Goal: Task Accomplishment & Management: Use online tool/utility

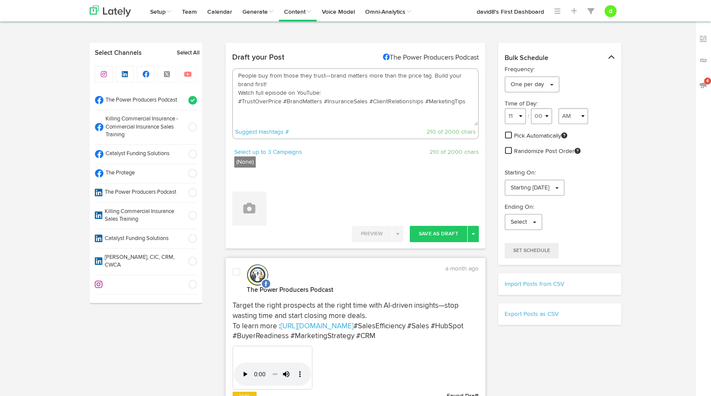
select select "07"
select select "11"
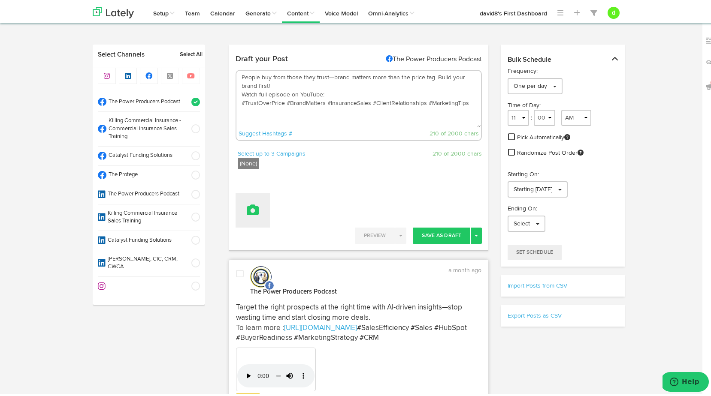
click at [248, 208] on icon at bounding box center [253, 208] width 12 height 12
click at [273, 249] on link "Attach Videos from Lately" at bounding box center [276, 251] width 81 height 14
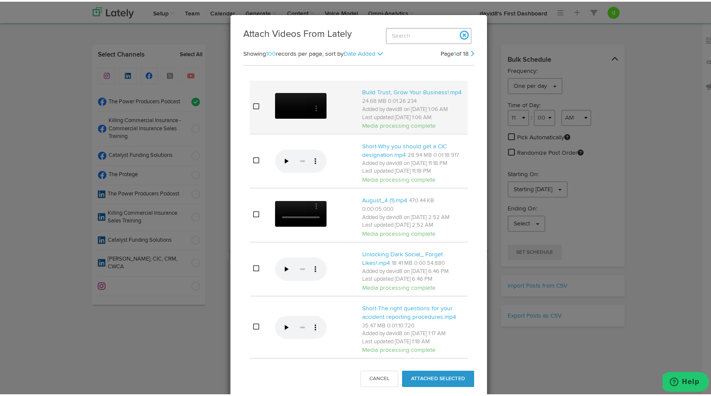
click at [253, 108] on icon at bounding box center [256, 104] width 6 height 7
click at [428, 377] on button "Attached Selected" at bounding box center [438, 377] width 72 height 16
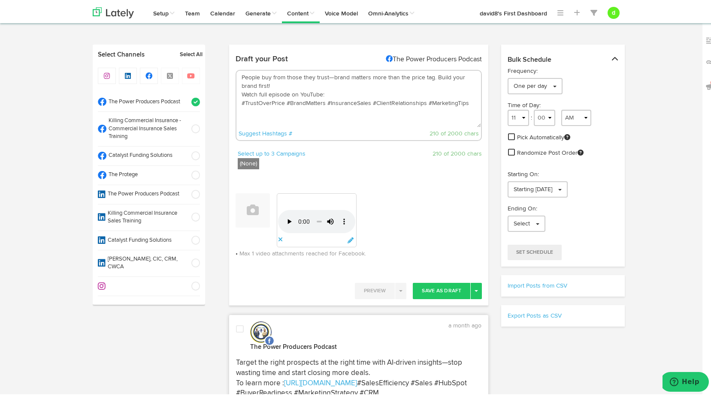
click at [335, 89] on textarea "People buy from those they trust—brand matters more than the price tag. Build y…" at bounding box center [358, 97] width 245 height 57
paste textarea "[URL][DOMAIN_NAME]"
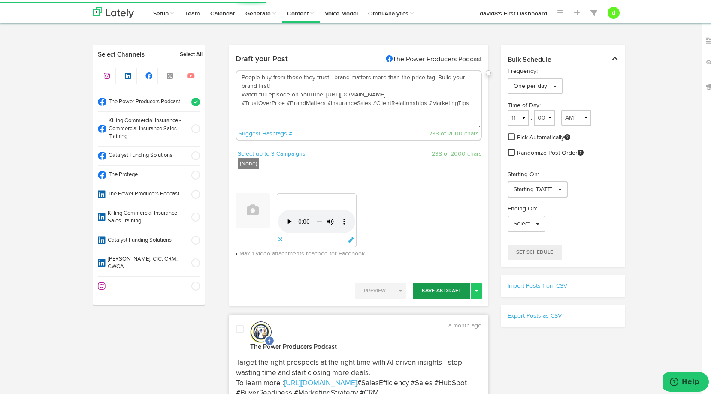
type textarea "People buy from those they trust—brand matters more than the price tag. Build y…"
click at [453, 283] on button "Save As Draft" at bounding box center [441, 289] width 57 height 16
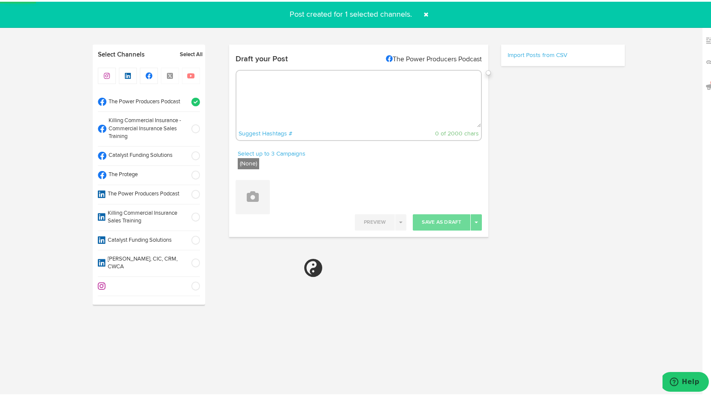
select select "11"
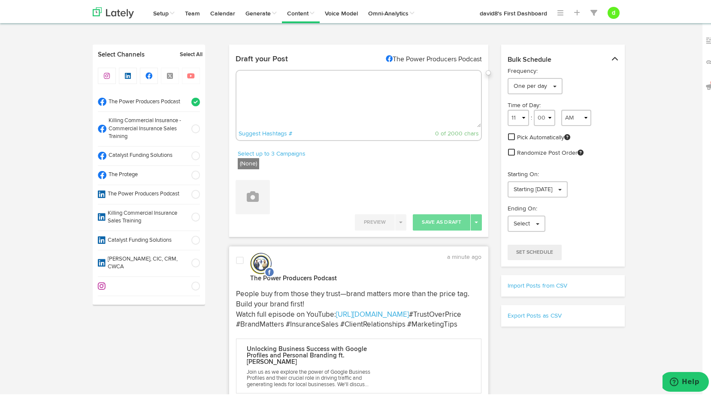
click at [239, 258] on span at bounding box center [240, 259] width 8 height 9
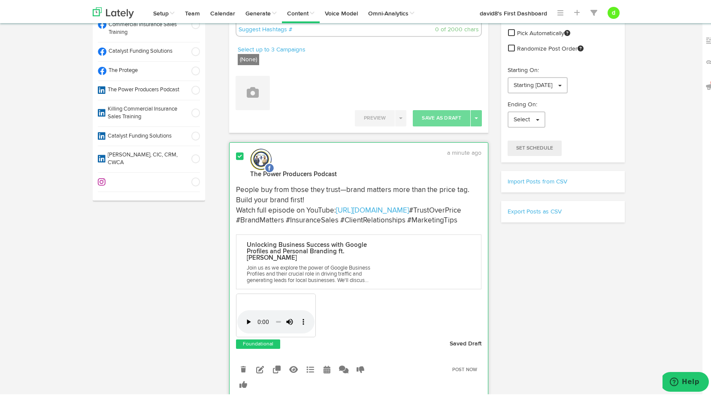
scroll to position [129, 0]
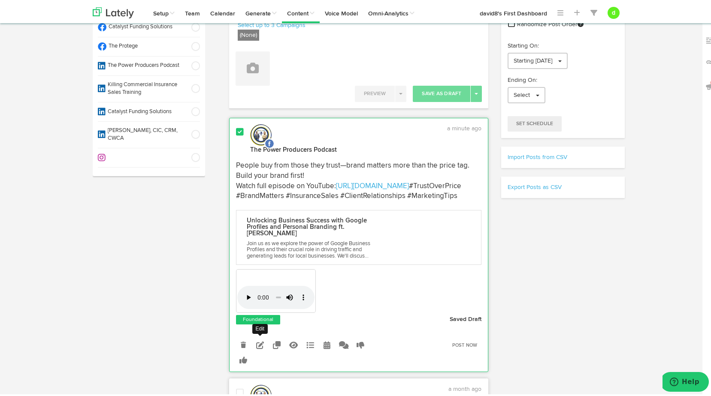
click at [256, 347] on icon at bounding box center [260, 344] width 8 height 8
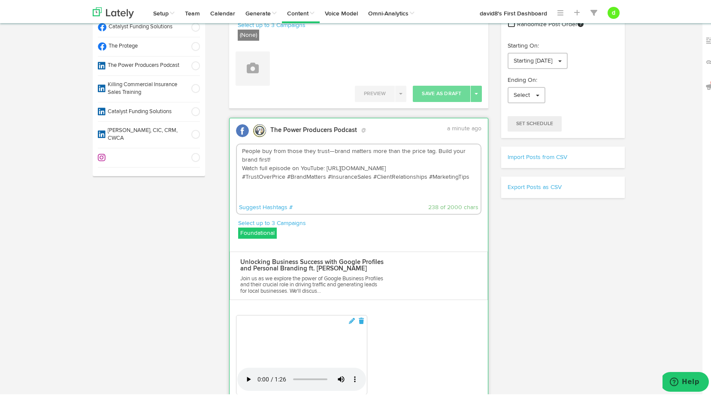
click at [258, 231] on label "Foundational" at bounding box center [257, 231] width 39 height 11
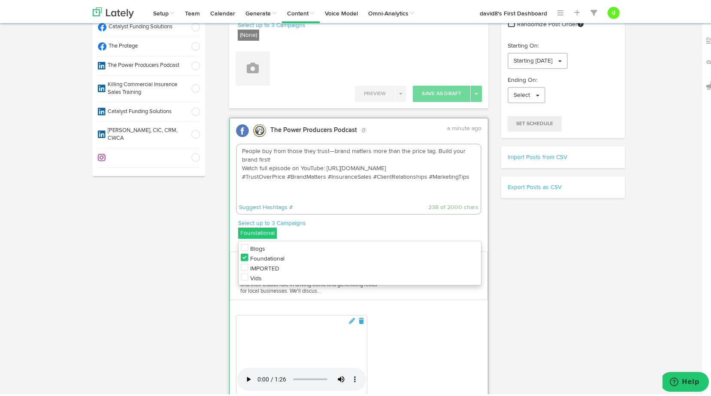
click at [243, 276] on icon at bounding box center [245, 276] width 8 height 9
click at [241, 254] on icon at bounding box center [245, 256] width 8 height 9
click at [327, 195] on textarea "People buy from those they trust—brand matters more than the price tag. Build y…" at bounding box center [359, 171] width 244 height 57
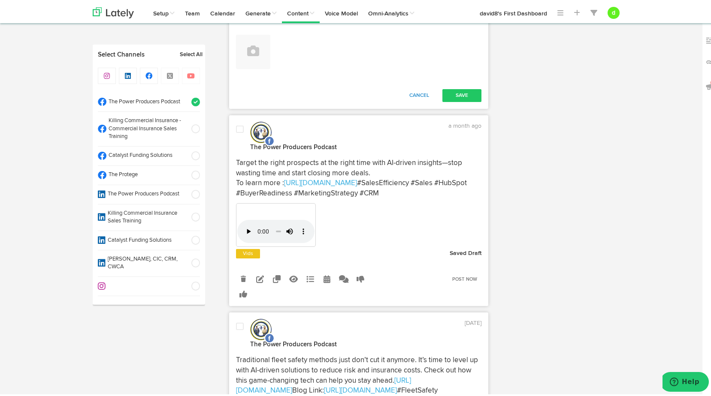
scroll to position [643, 0]
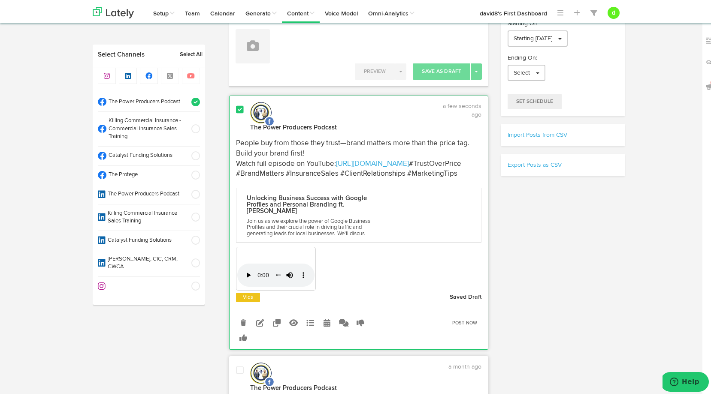
scroll to position [129, 0]
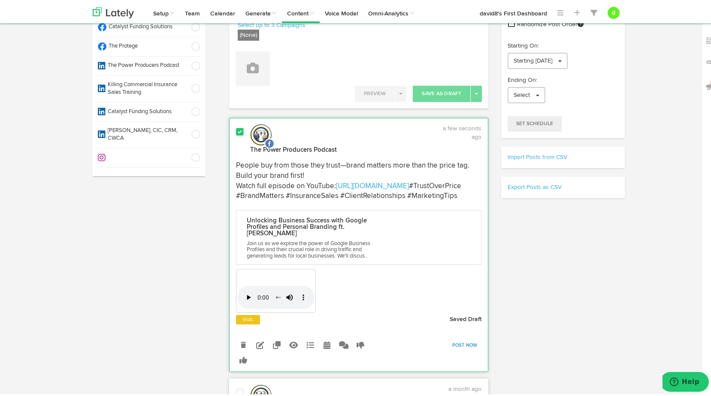
click at [464, 350] on link "Post Now" at bounding box center [465, 344] width 34 height 12
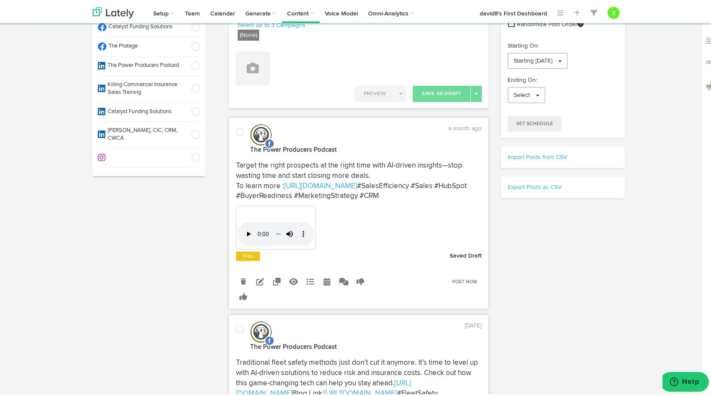
scroll to position [0, 0]
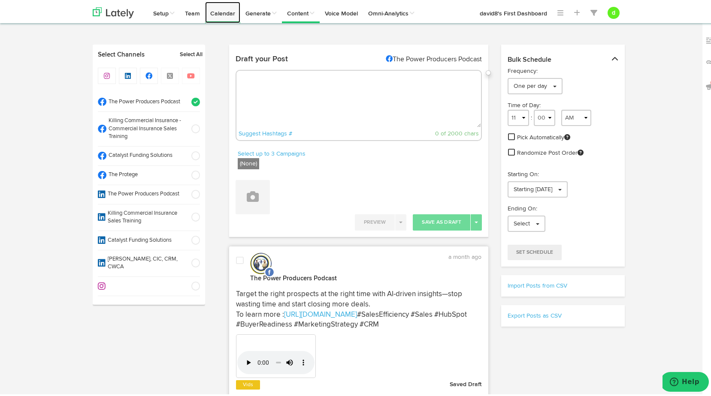
click at [221, 12] on link "Calendar" at bounding box center [222, 10] width 35 height 21
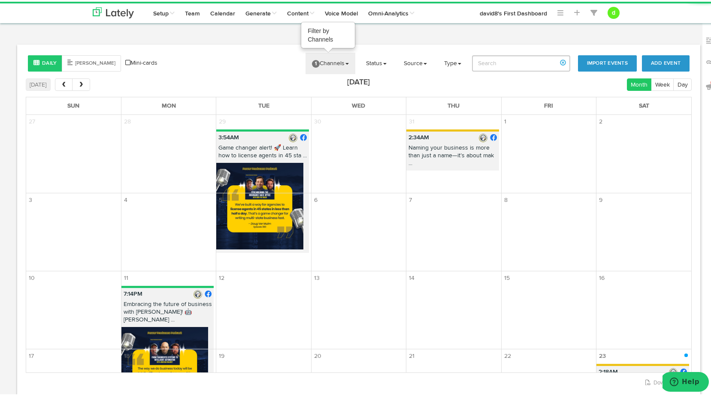
click at [324, 61] on link "1 Channels" at bounding box center [330, 61] width 50 height 21
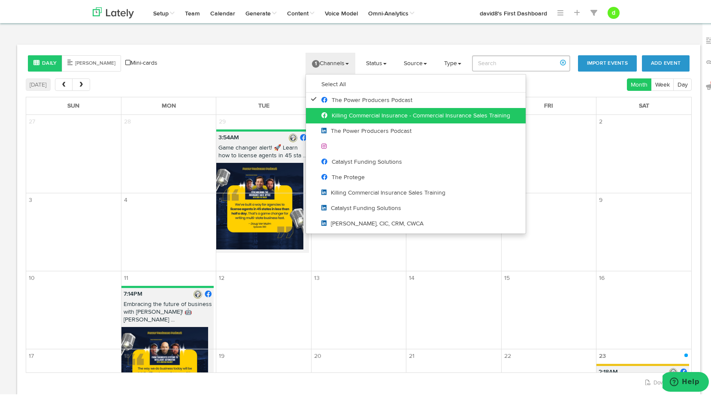
drag, startPoint x: 347, startPoint y: 109, endPoint x: 347, endPoint y: 121, distance: 12.0
click at [347, 109] on link "Killing Commercial Insurance - Commercial Insurance Sales Training" at bounding box center [416, 113] width 220 height 15
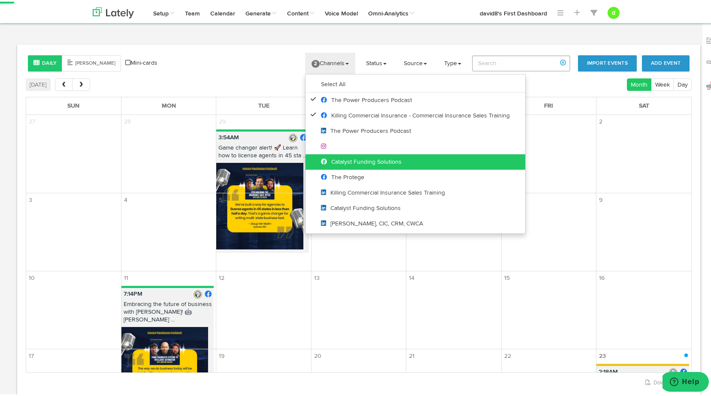
click at [353, 157] on span "Catalyst Funding Solutions" at bounding box center [361, 160] width 81 height 6
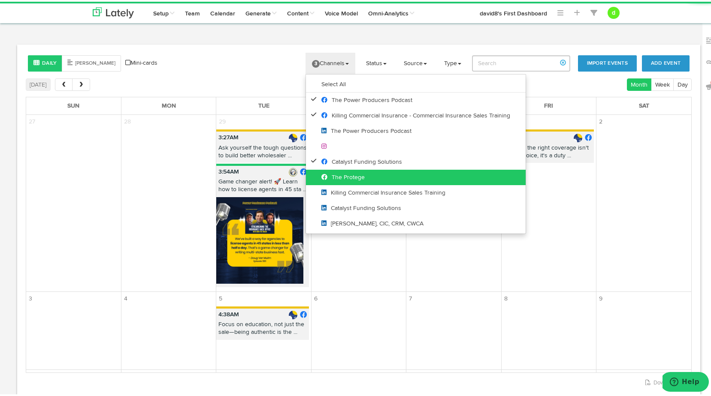
click at [354, 175] on span "The Protege" at bounding box center [342, 176] width 43 height 6
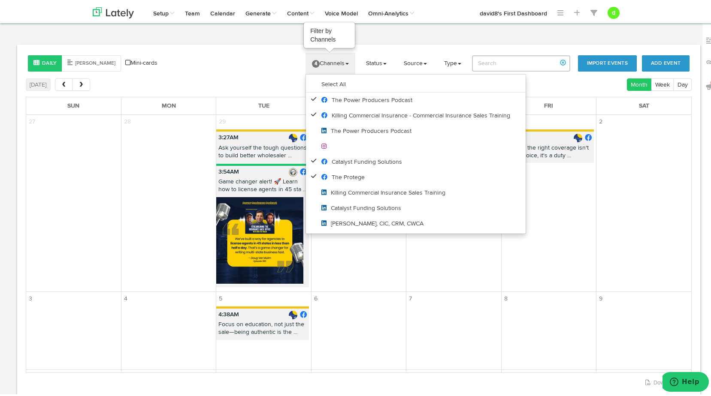
click at [329, 55] on link "4 Channels" at bounding box center [330, 61] width 50 height 21
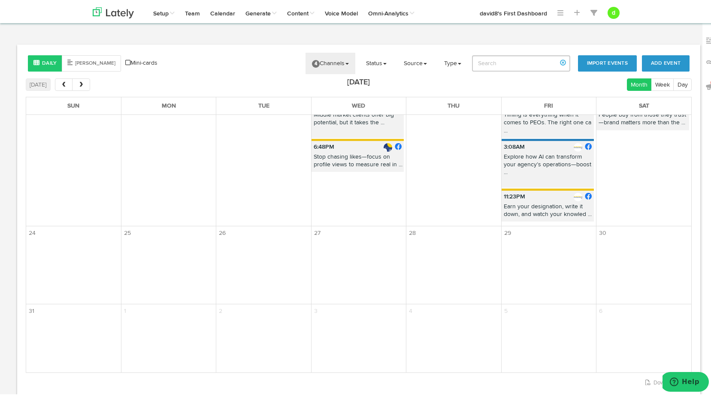
scroll to position [275, 0]
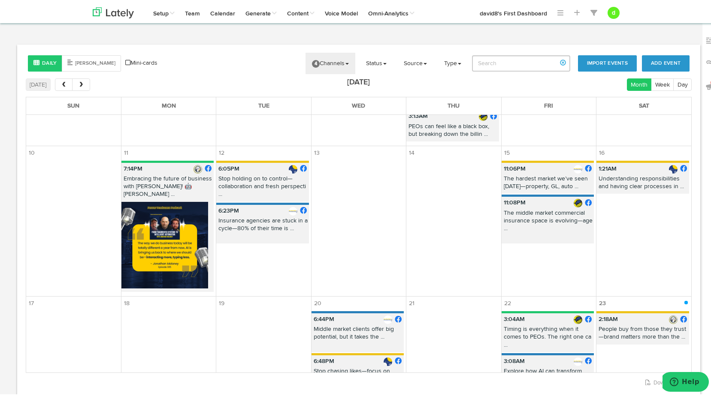
click at [609, 324] on p "People buy from those they trust—brand matters more than the ..." at bounding box center [642, 333] width 93 height 19
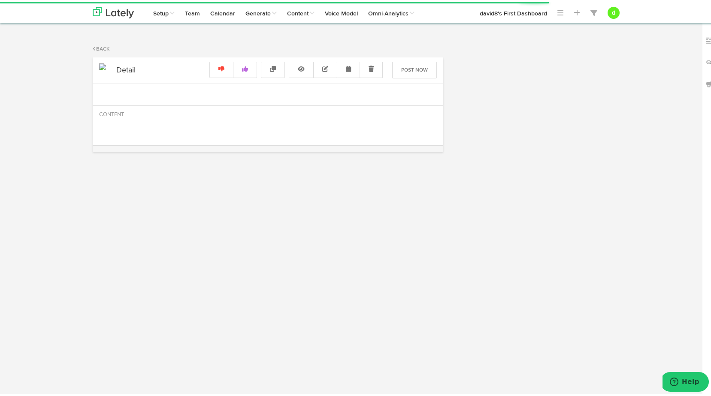
radio input "true"
select select "2"
select select "18"
